Goal: Task Accomplishment & Management: Manage account settings

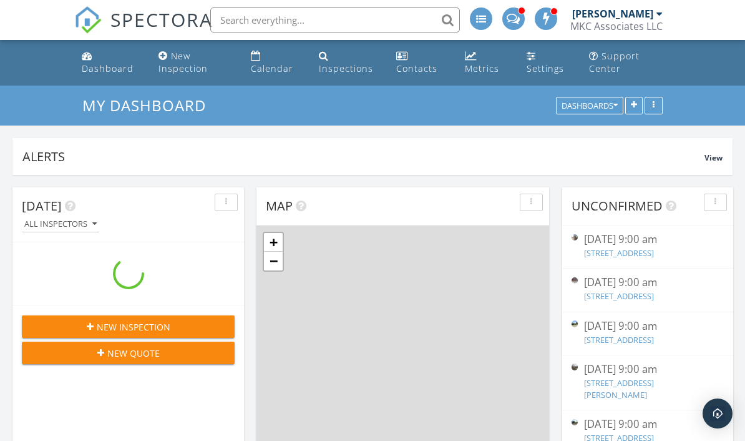
scroll to position [268, 232]
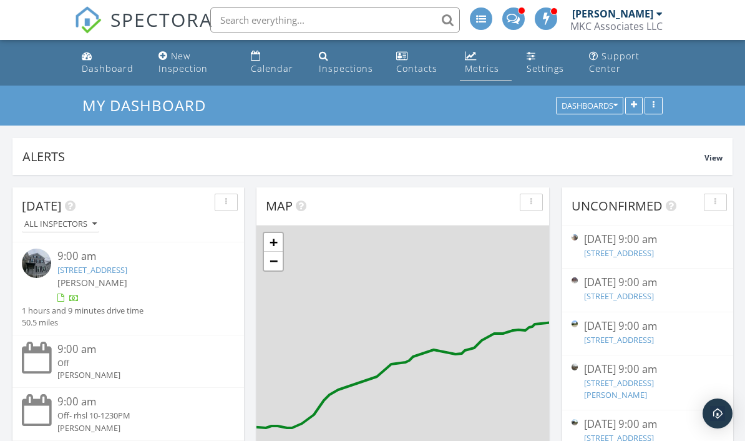
click at [483, 64] on div "Metrics" at bounding box center [482, 68] width 34 height 12
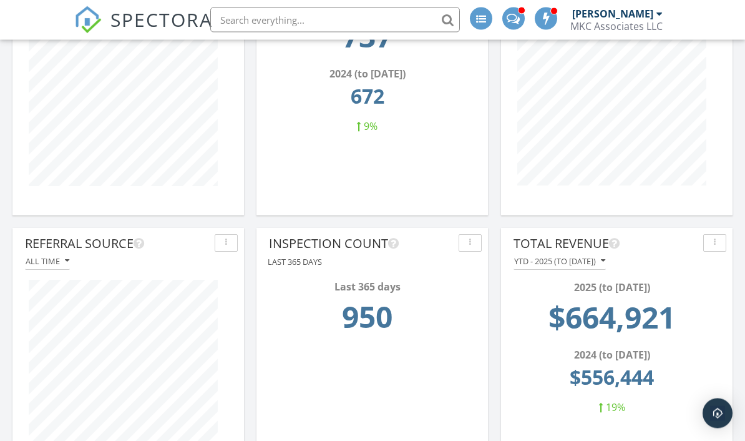
scroll to position [243, 0]
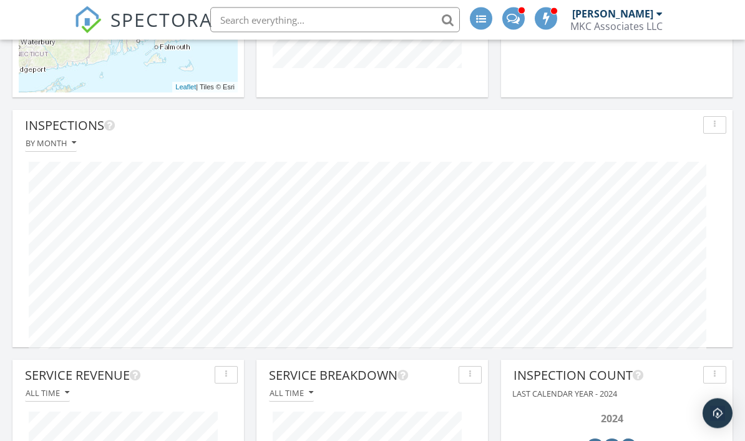
click at [570, 152] on div at bounding box center [373, 255] width 708 height 207
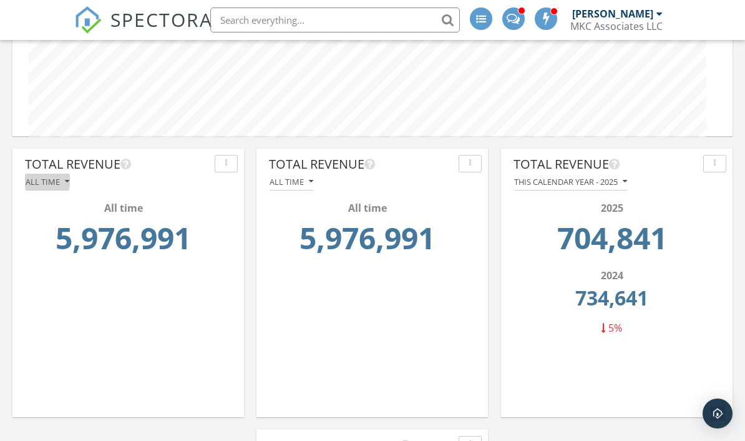
click at [38, 184] on div "All time" at bounding box center [48, 181] width 44 height 9
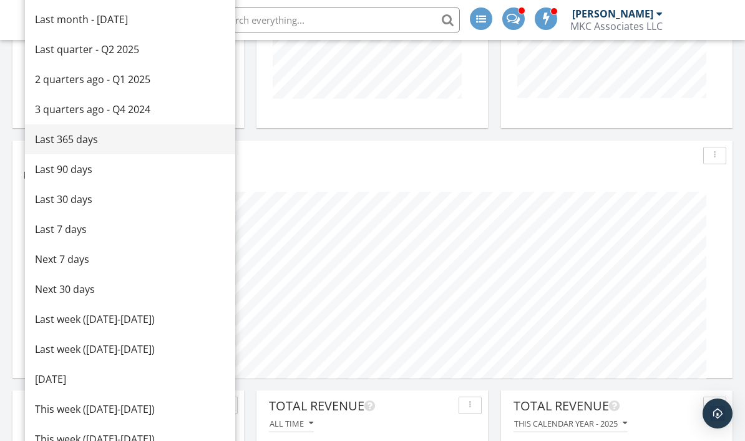
click at [82, 134] on div "Last 365 days" at bounding box center [130, 139] width 190 height 15
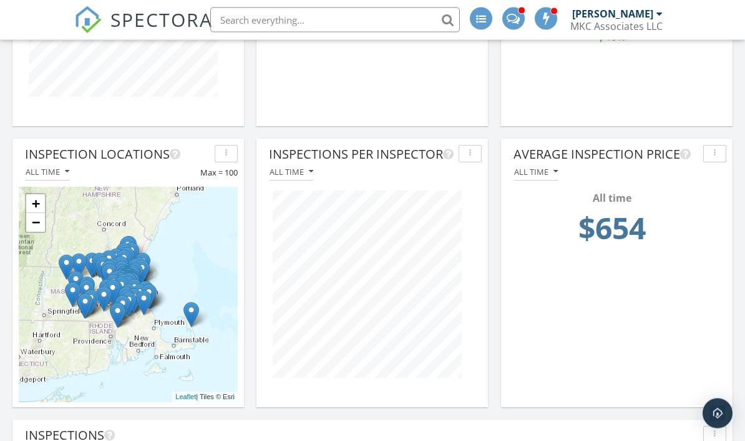
scroll to position [610, 0]
click at [301, 169] on div "All time" at bounding box center [292, 171] width 44 height 9
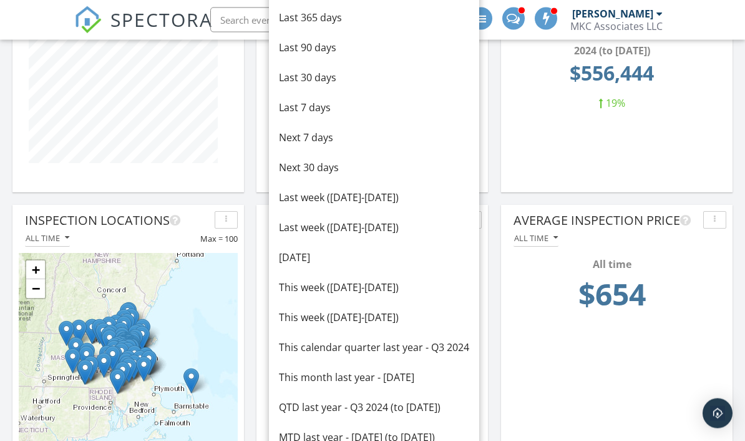
scroll to position [500, 0]
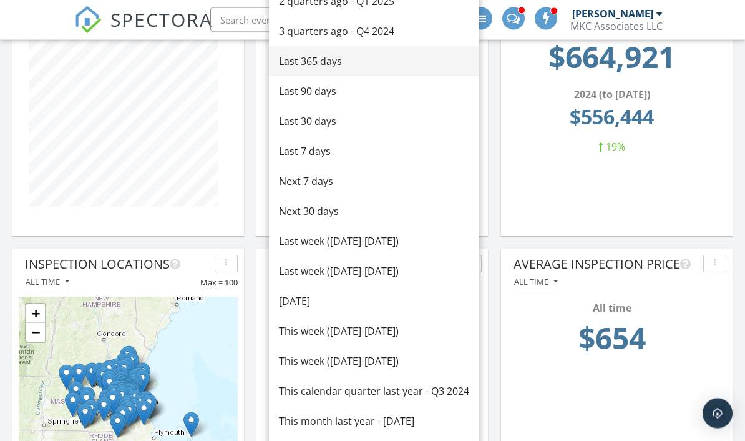
click at [348, 57] on div "Last 365 days" at bounding box center [374, 61] width 190 height 15
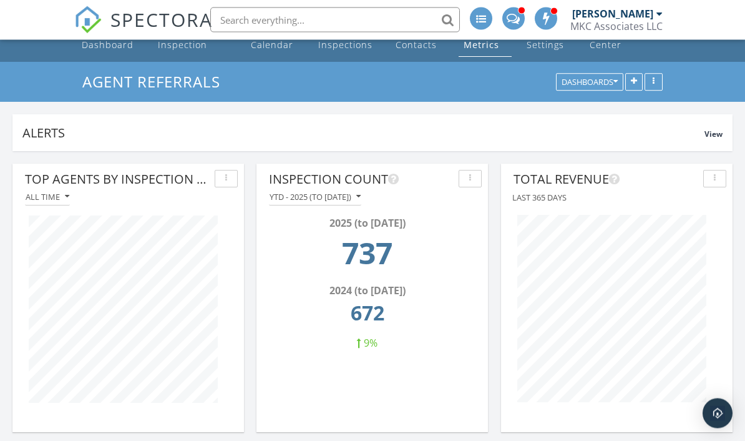
scroll to position [0, 0]
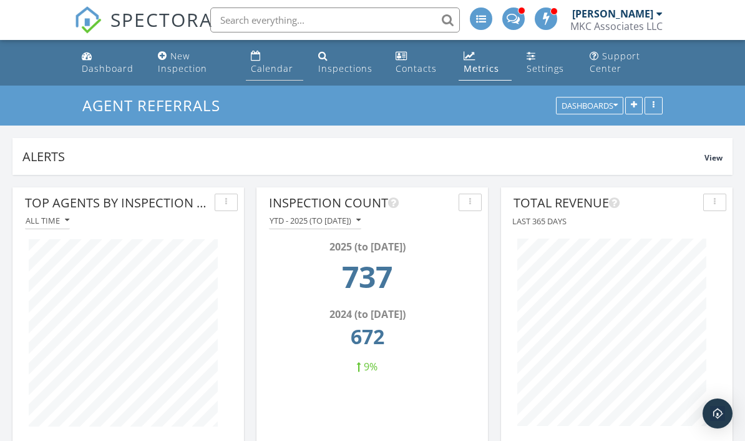
click at [262, 49] on link "Calendar" at bounding box center [274, 63] width 57 height 36
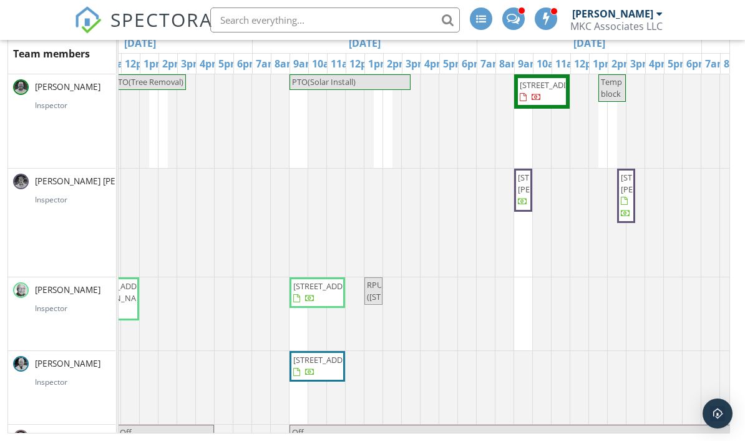
scroll to position [0, 542]
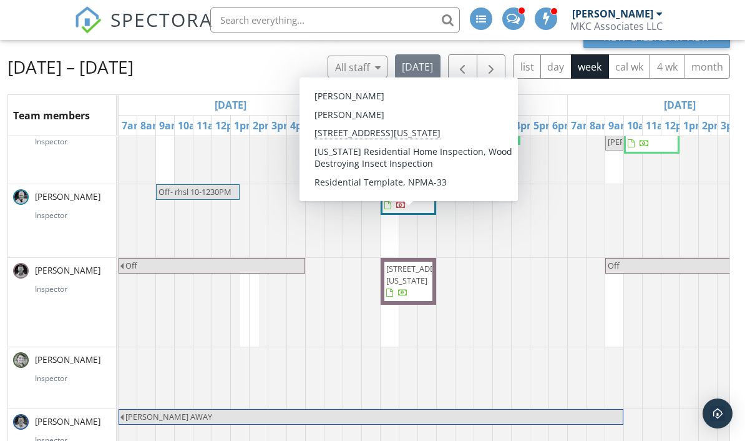
click at [425, 300] on span "[STREET_ADDRESS][US_STATE]" at bounding box center [408, 281] width 47 height 37
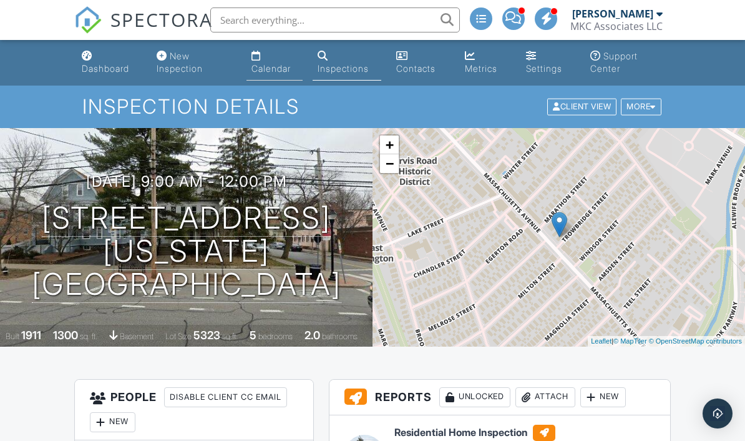
click at [265, 58] on link "Calendar" at bounding box center [275, 63] width 56 height 36
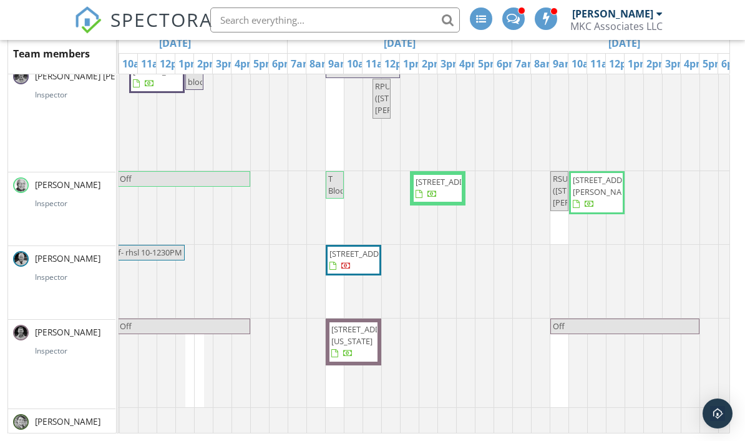
scroll to position [106, 0]
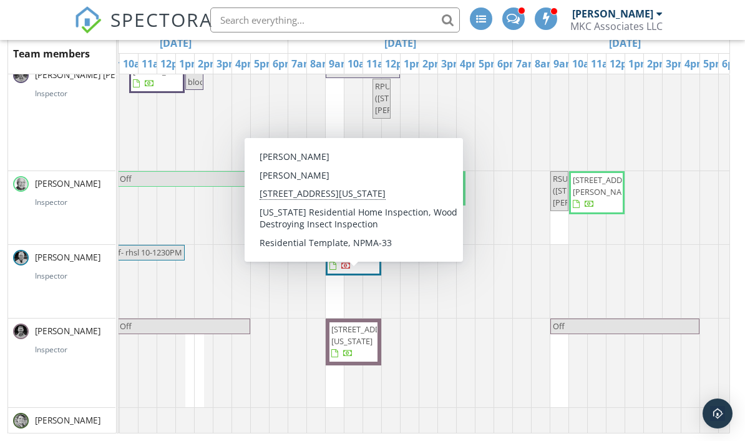
click at [370, 332] on span "[STREET_ADDRESS][US_STATE]" at bounding box center [353, 341] width 47 height 37
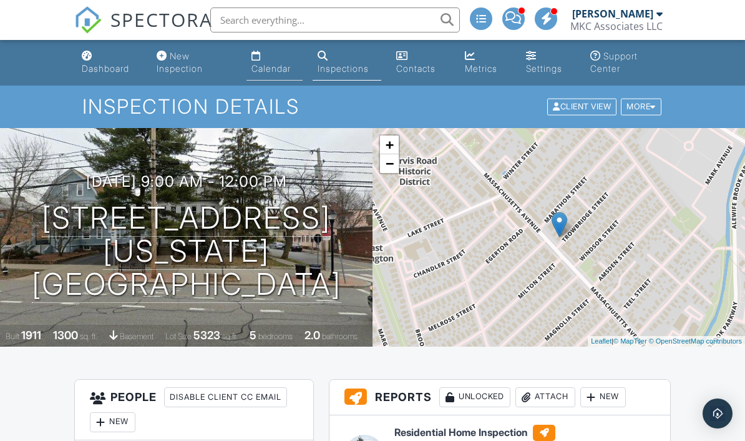
click at [278, 67] on div "Calendar" at bounding box center [271, 68] width 39 height 11
